Goal: Transaction & Acquisition: Purchase product/service

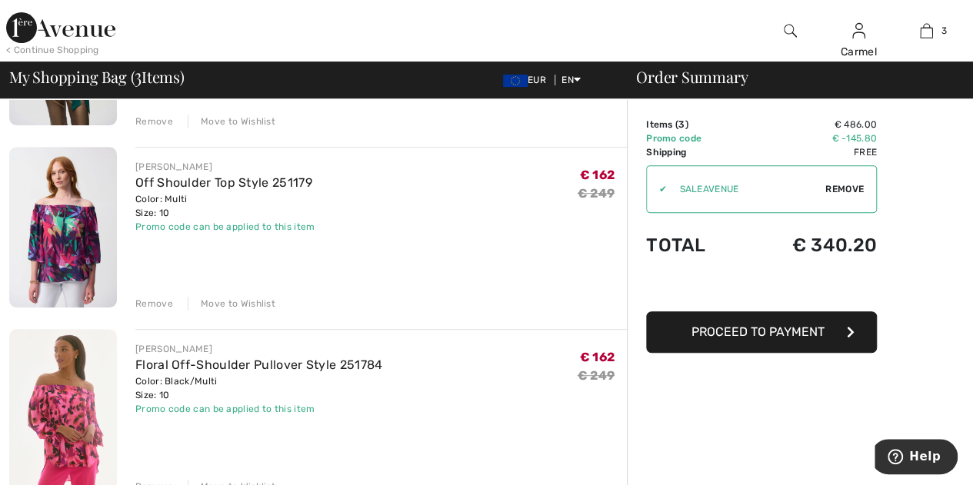
scroll to position [308, 0]
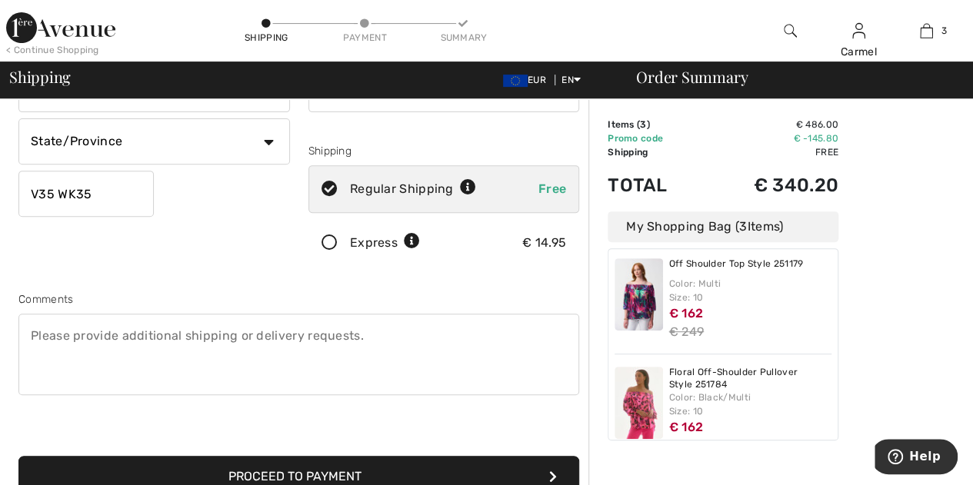
scroll to position [156, 0]
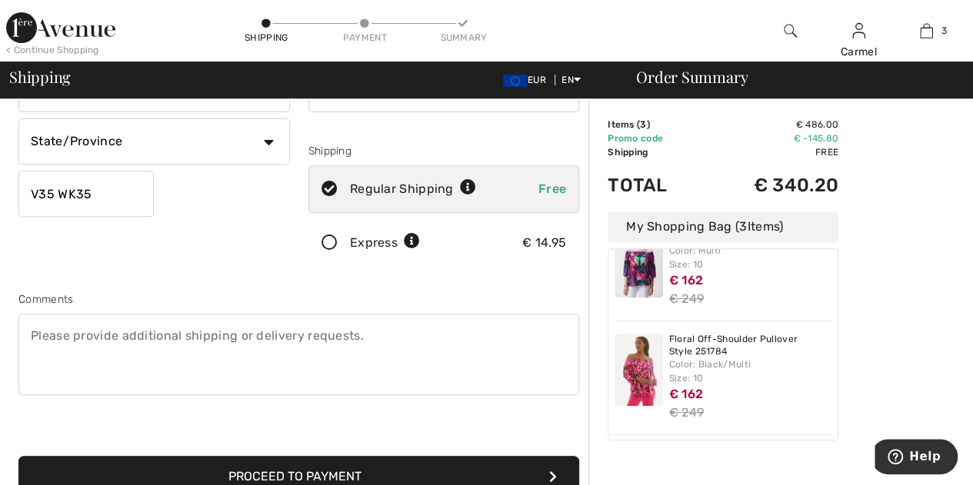
click at [468, 471] on button "Proceed to Payment" at bounding box center [298, 477] width 560 height 42
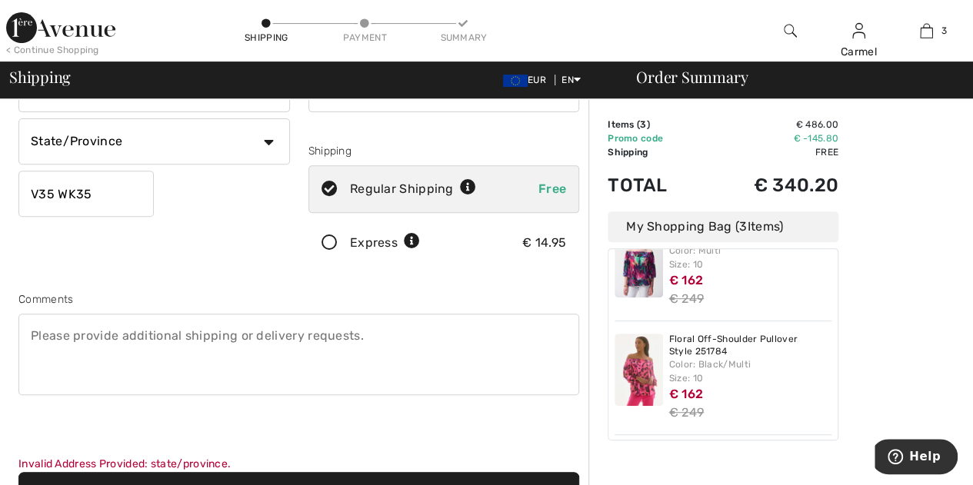
click at [248, 359] on textarea at bounding box center [298, 354] width 560 height 81
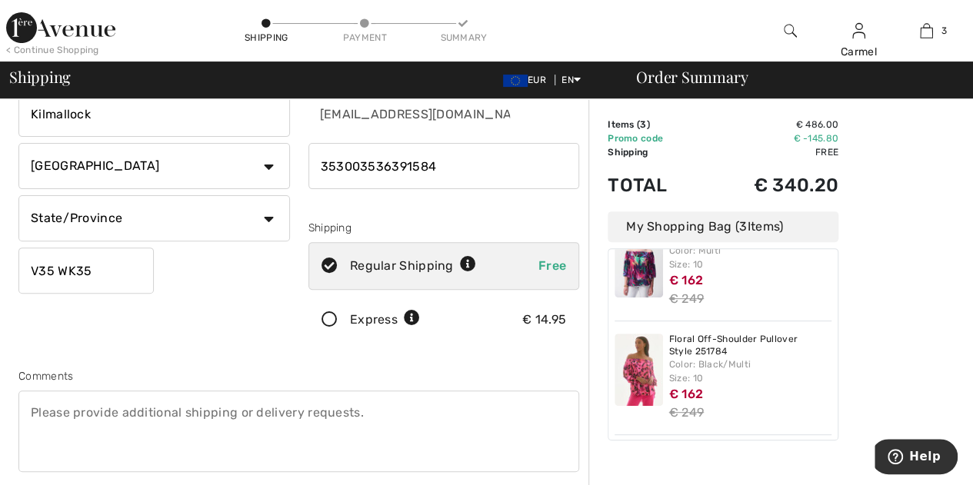
click at [255, 224] on select "State/Province Carlow Cavan Clare Cork Donegal Dublin Galway Kerry Kildare Kilk…" at bounding box center [153, 218] width 271 height 46
select select "LI"
click at [18, 195] on select "State/Province Carlow Cavan Clare Cork Donegal Dublin Galway Kerry Kildare Kilk…" at bounding box center [153, 218] width 271 height 46
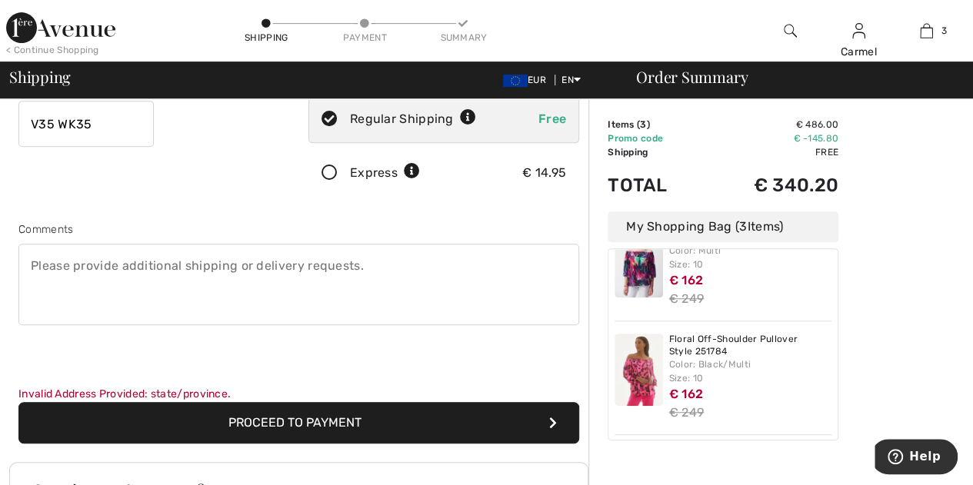
scroll to position [308, 0]
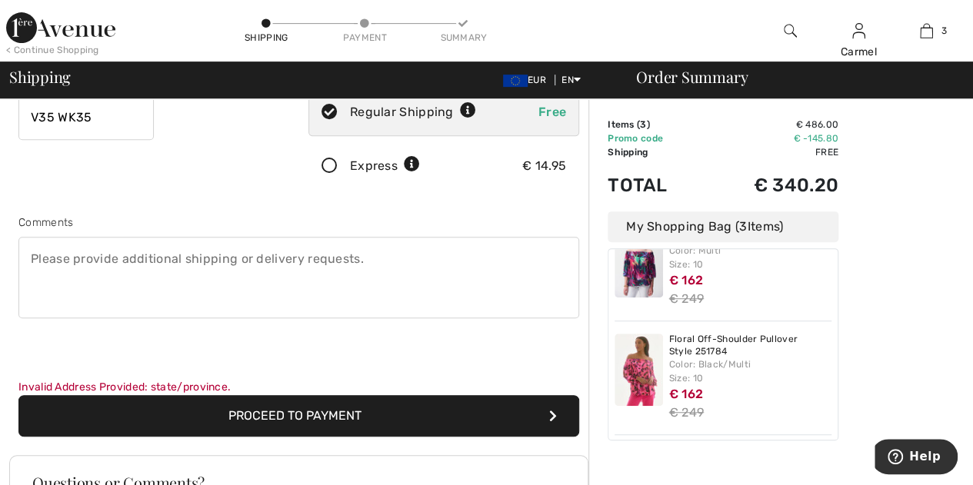
click at [331, 408] on button "Proceed to Payment" at bounding box center [298, 416] width 560 height 42
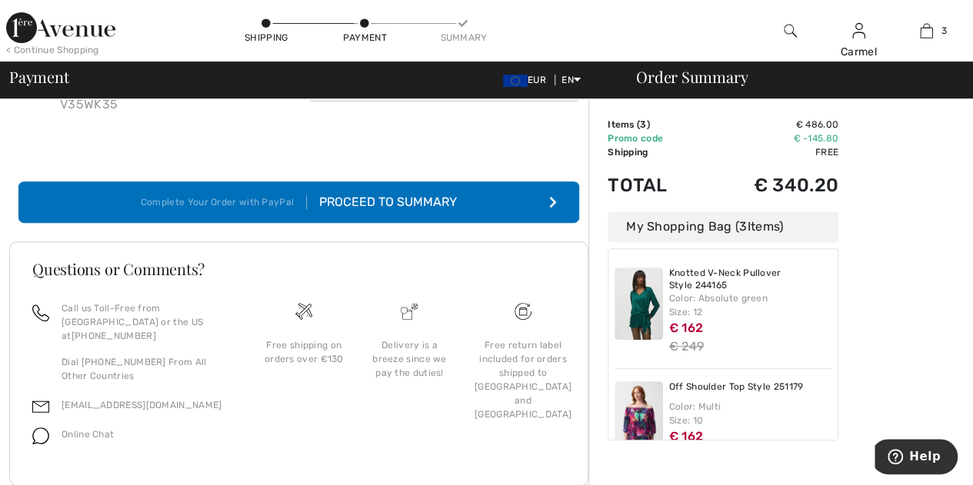
scroll to position [189, 0]
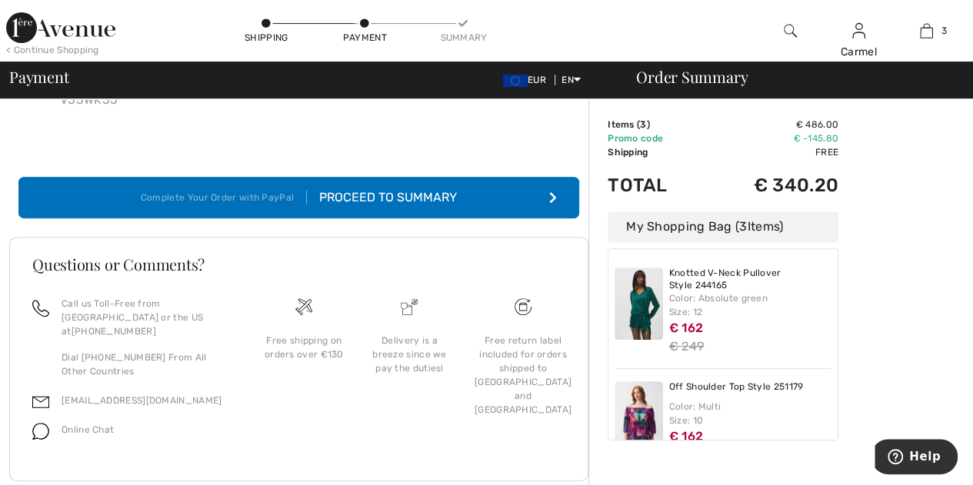
click at [407, 188] on div "Proceed to Summary" at bounding box center [382, 197] width 150 height 18
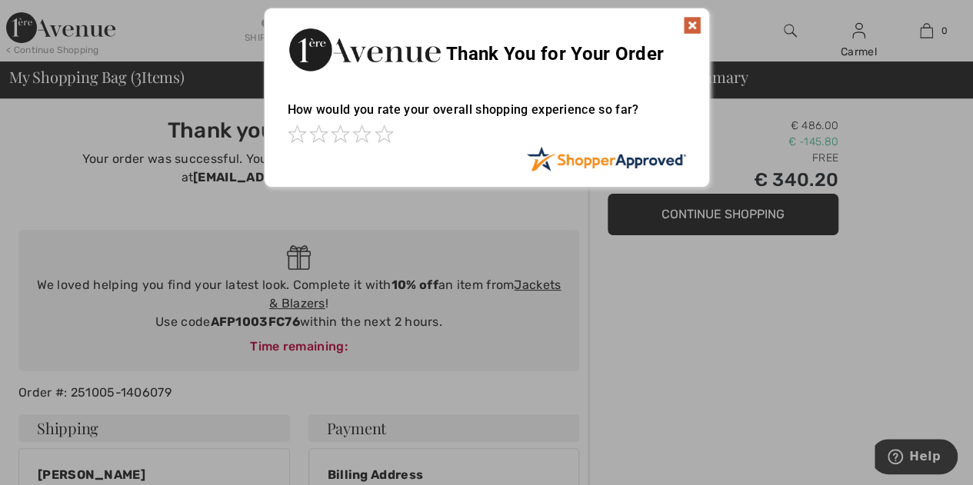
click at [686, 25] on img at bounding box center [692, 25] width 18 height 18
